Goal: Task Accomplishment & Management: Complete application form

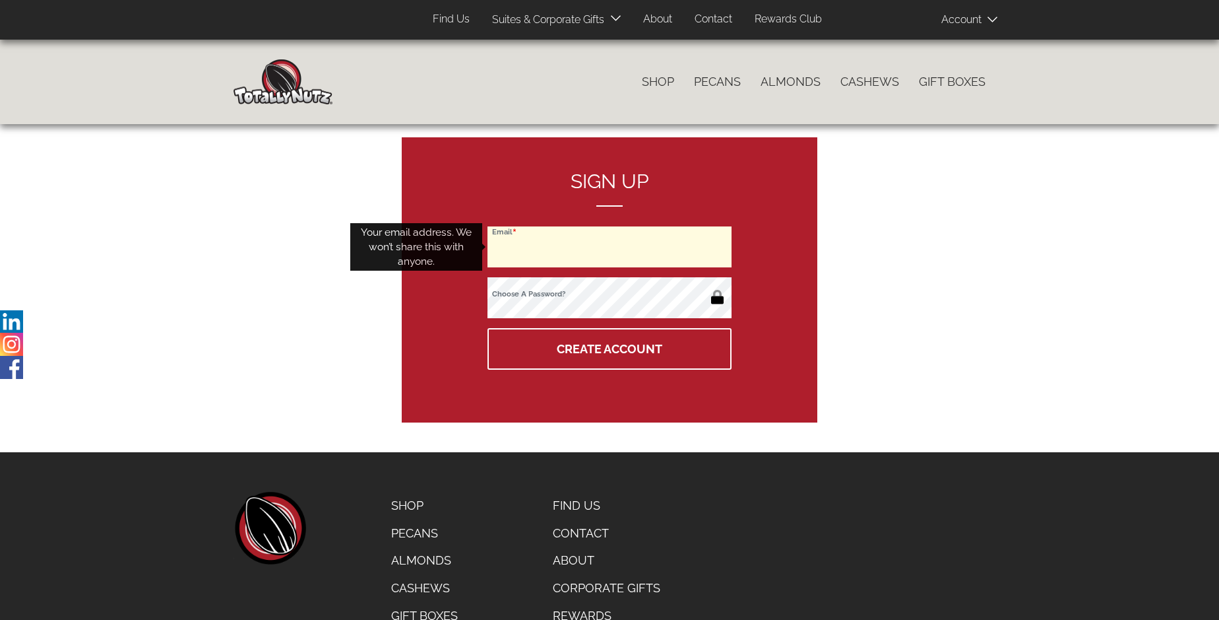
click at [610, 247] on input "Email" at bounding box center [610, 246] width 244 height 41
type input "[PERSON_NAME][EMAIL_ADDRESS][PERSON_NAME][DOMAIN_NAME]"
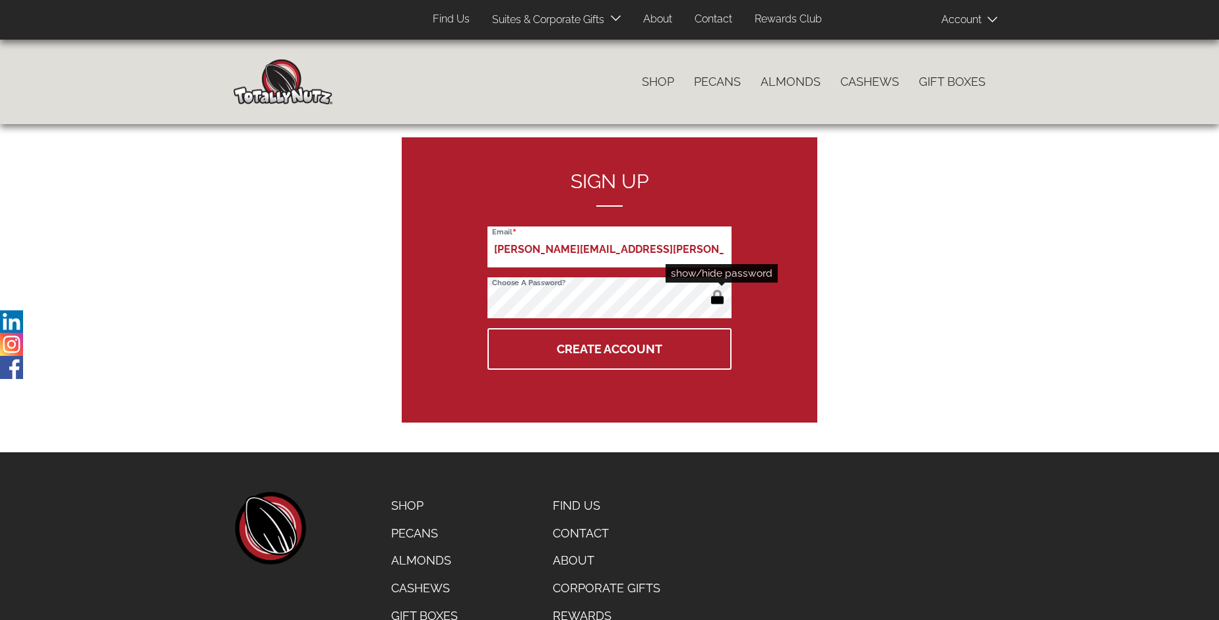
click at [717, 298] on button "button" at bounding box center [718, 298] width 22 height 21
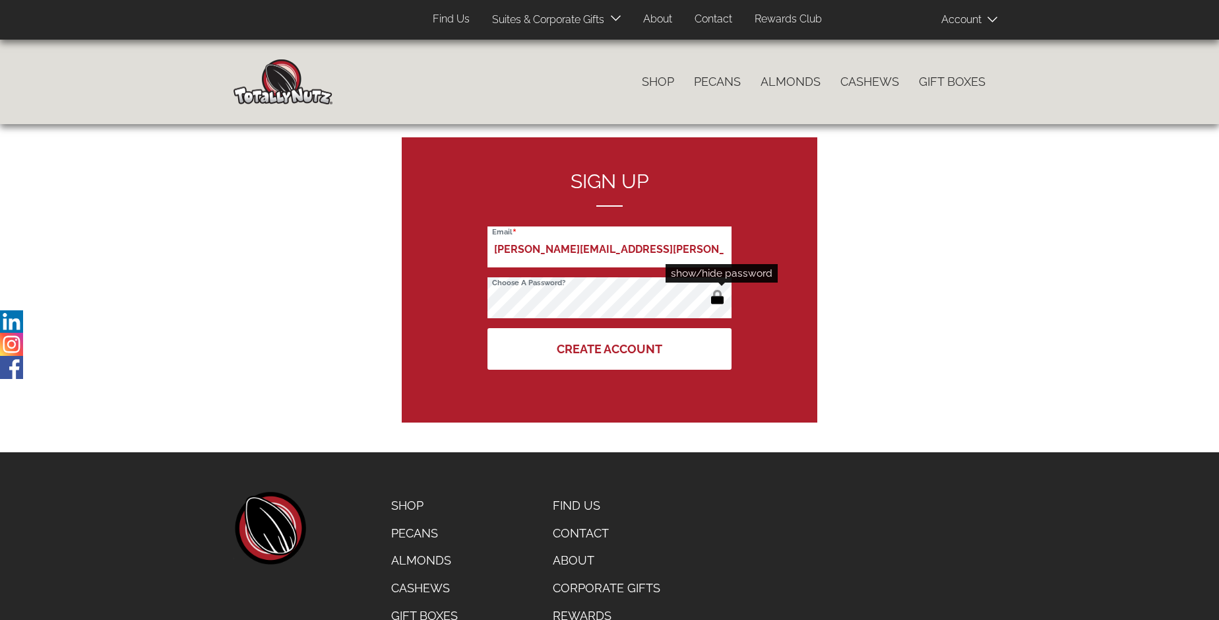
click at [610, 348] on button "Create Account" at bounding box center [610, 349] width 244 height 42
